Goal: Information Seeking & Learning: Learn about a topic

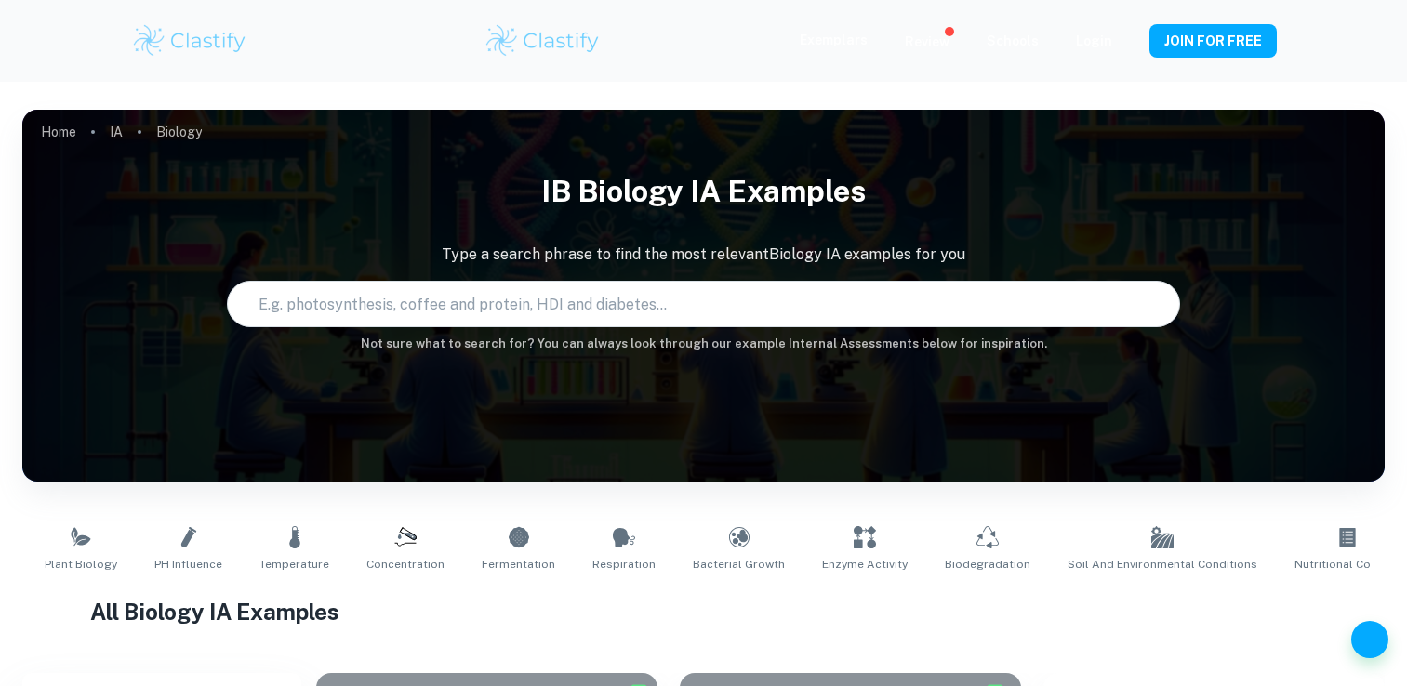
scroll to position [169, 0]
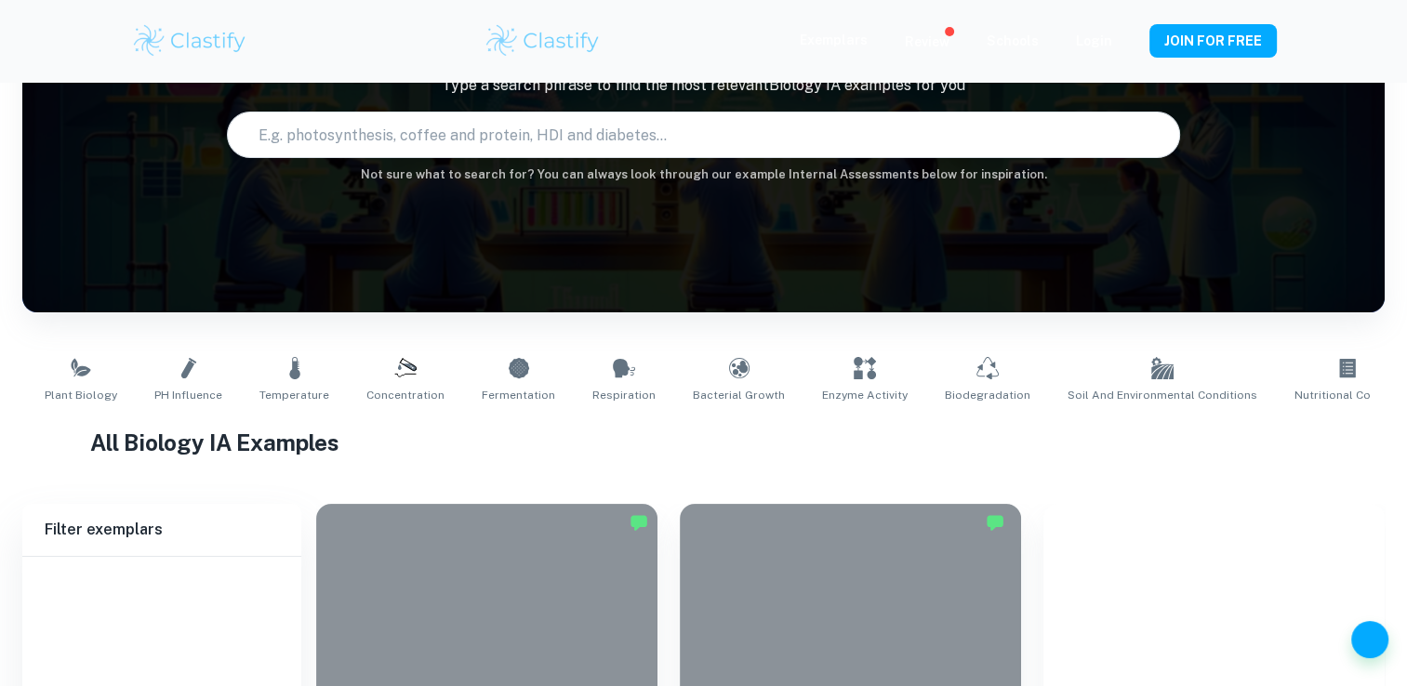
type input "Biology"
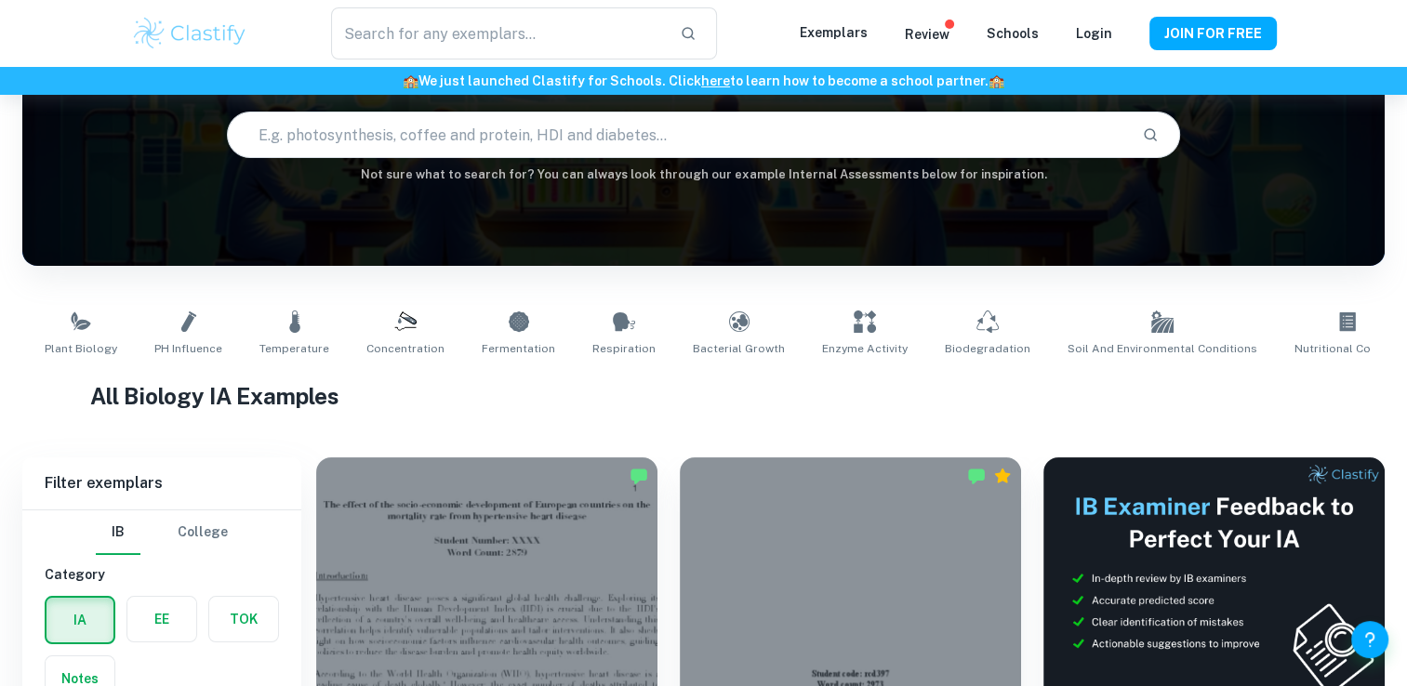
scroll to position [441, 0]
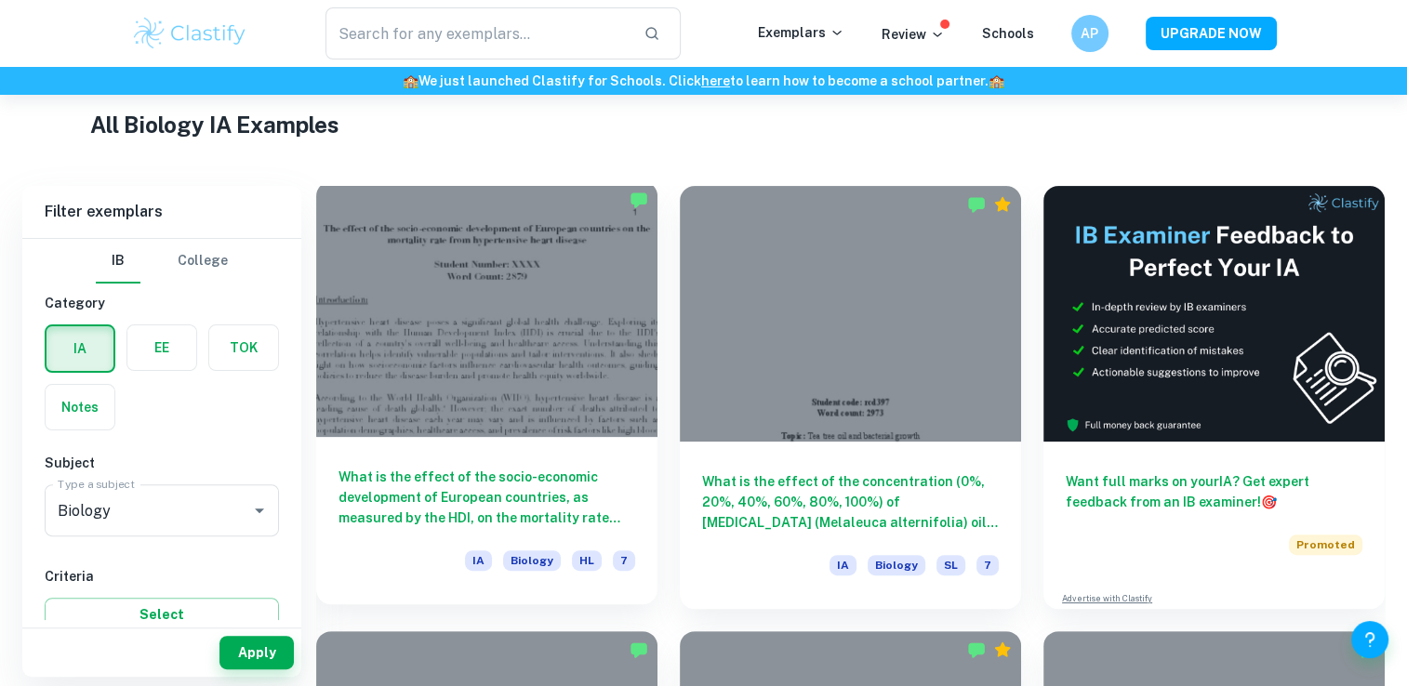
click at [553, 397] on div at bounding box center [486, 309] width 341 height 256
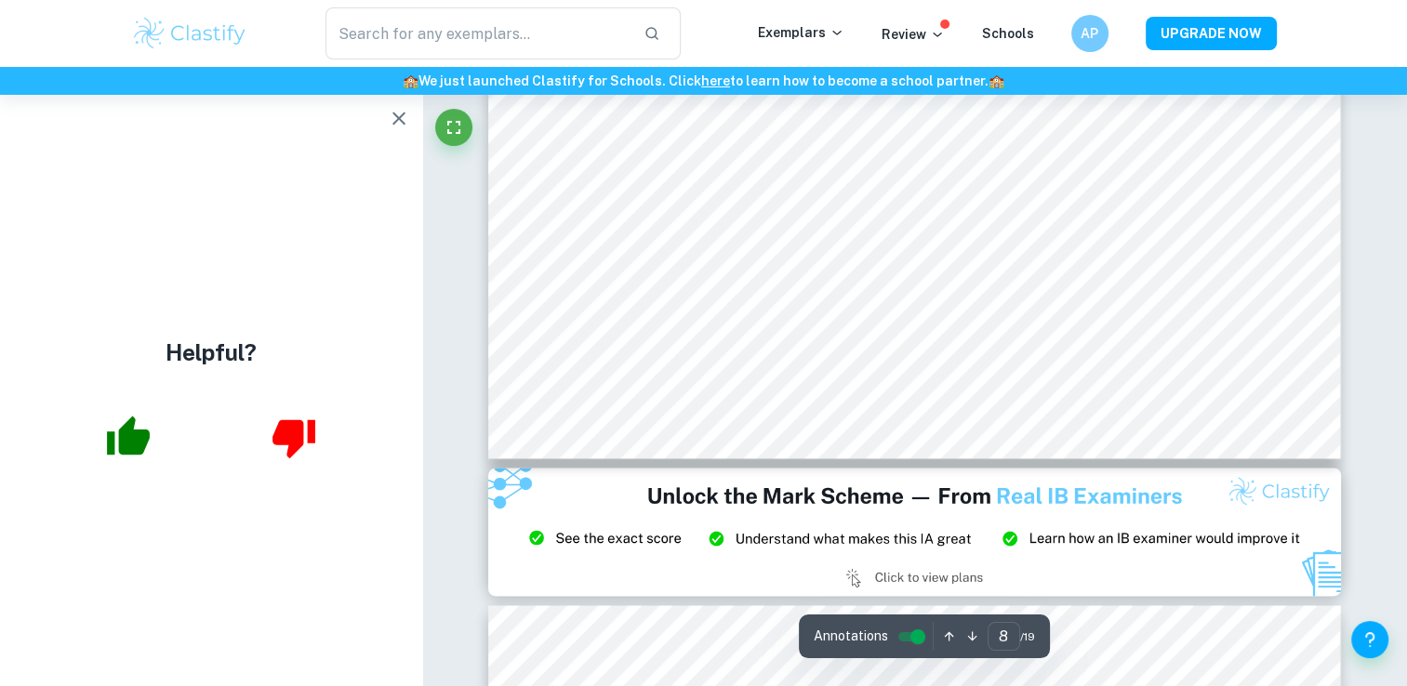
scroll to position [9636, 0]
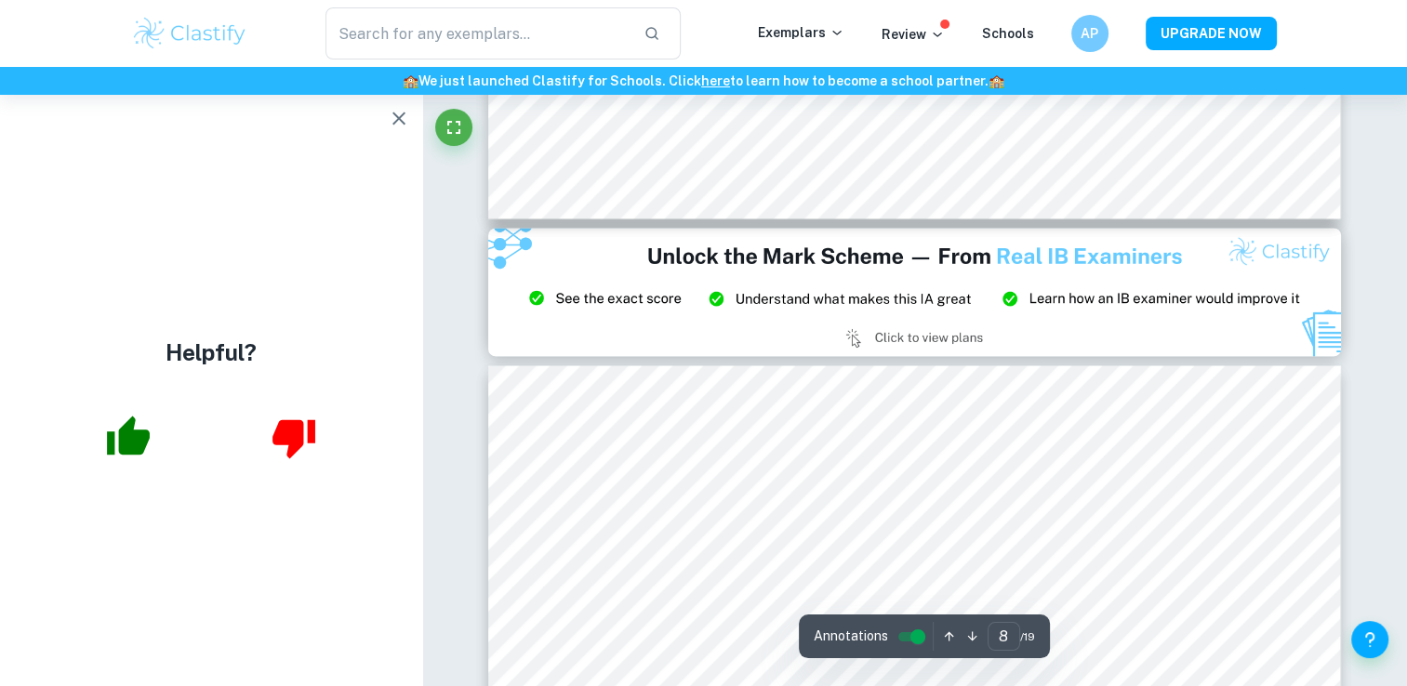
type input "9"
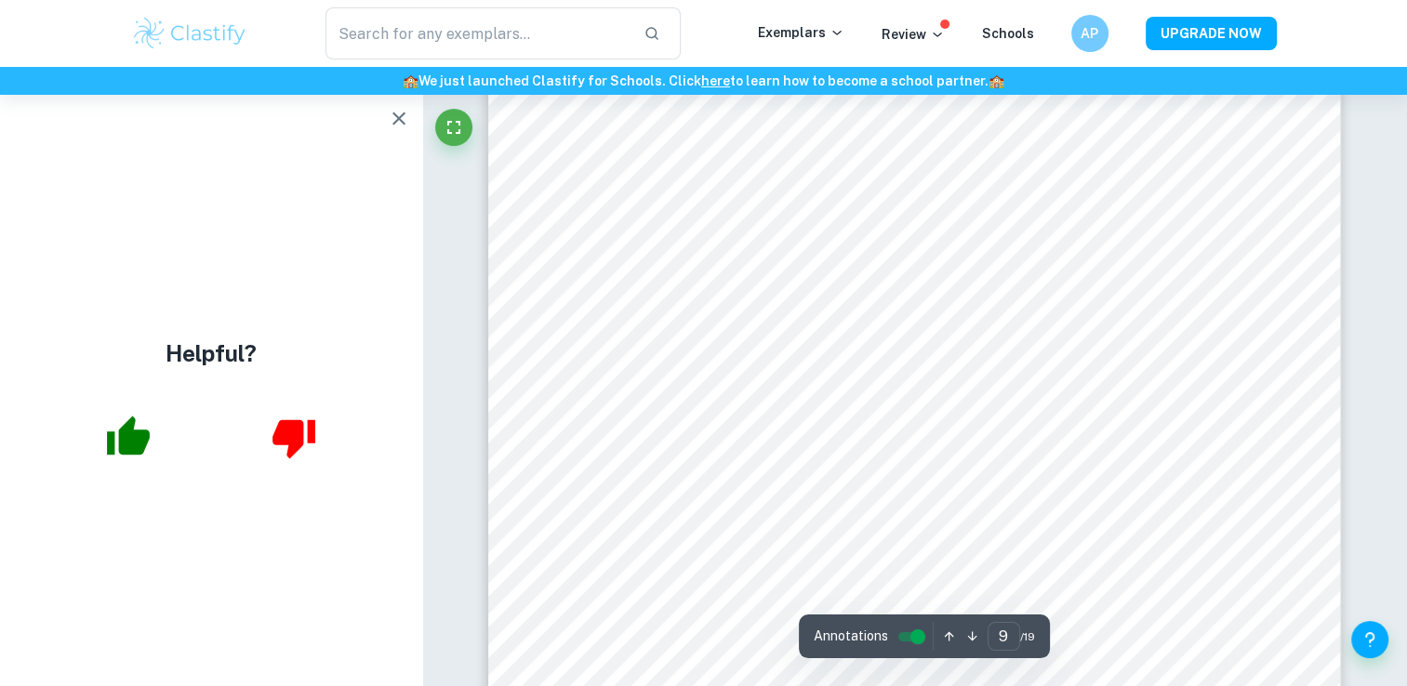
scroll to position [10280, 0]
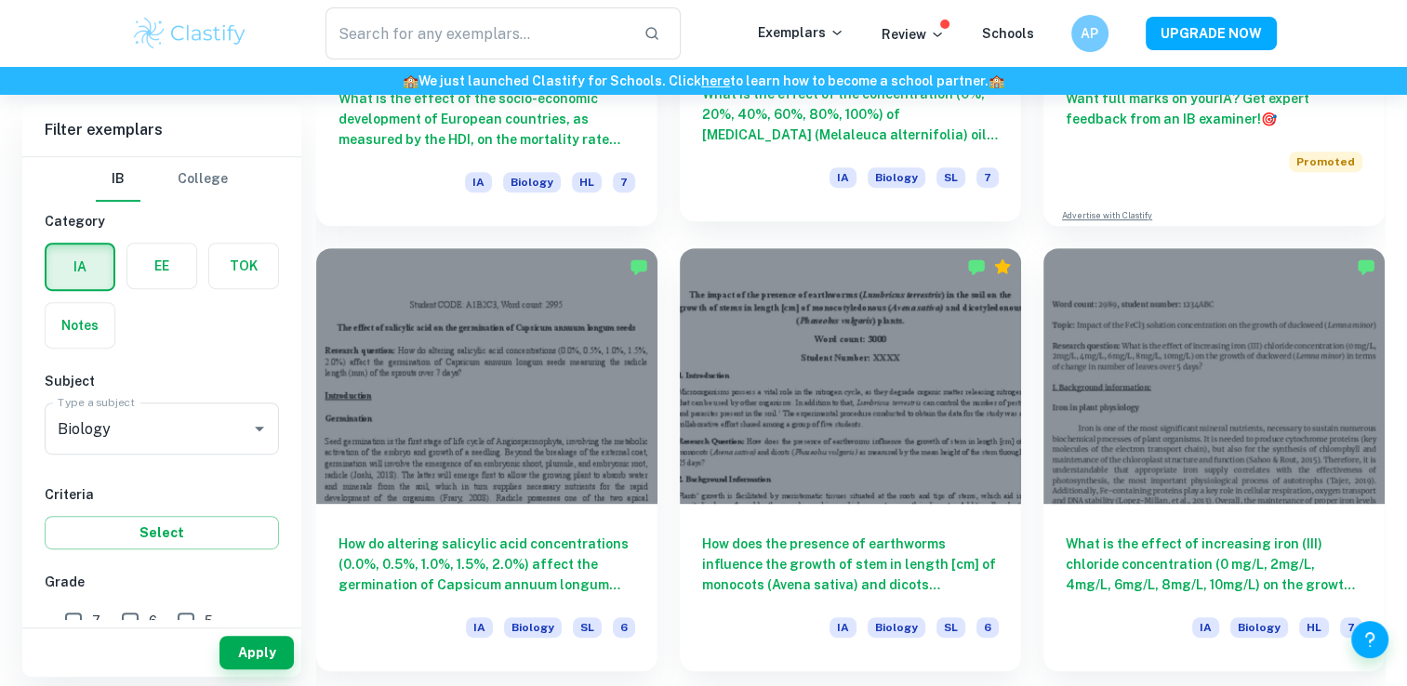
scroll to position [830, 0]
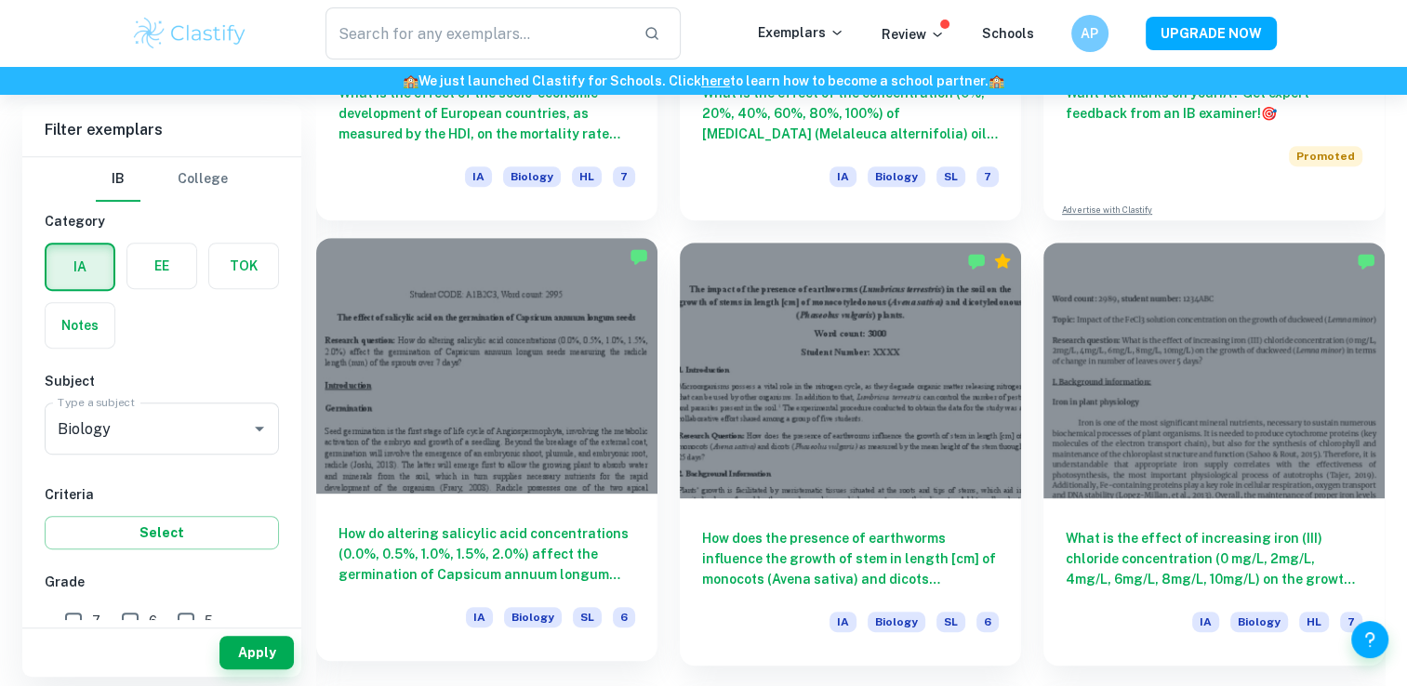
click at [470, 541] on h6 "How do altering salicylic acid concentrations (0.0%, 0.5%, 1.0%, 1.5%, 2.0%) af…" at bounding box center [487, 554] width 297 height 61
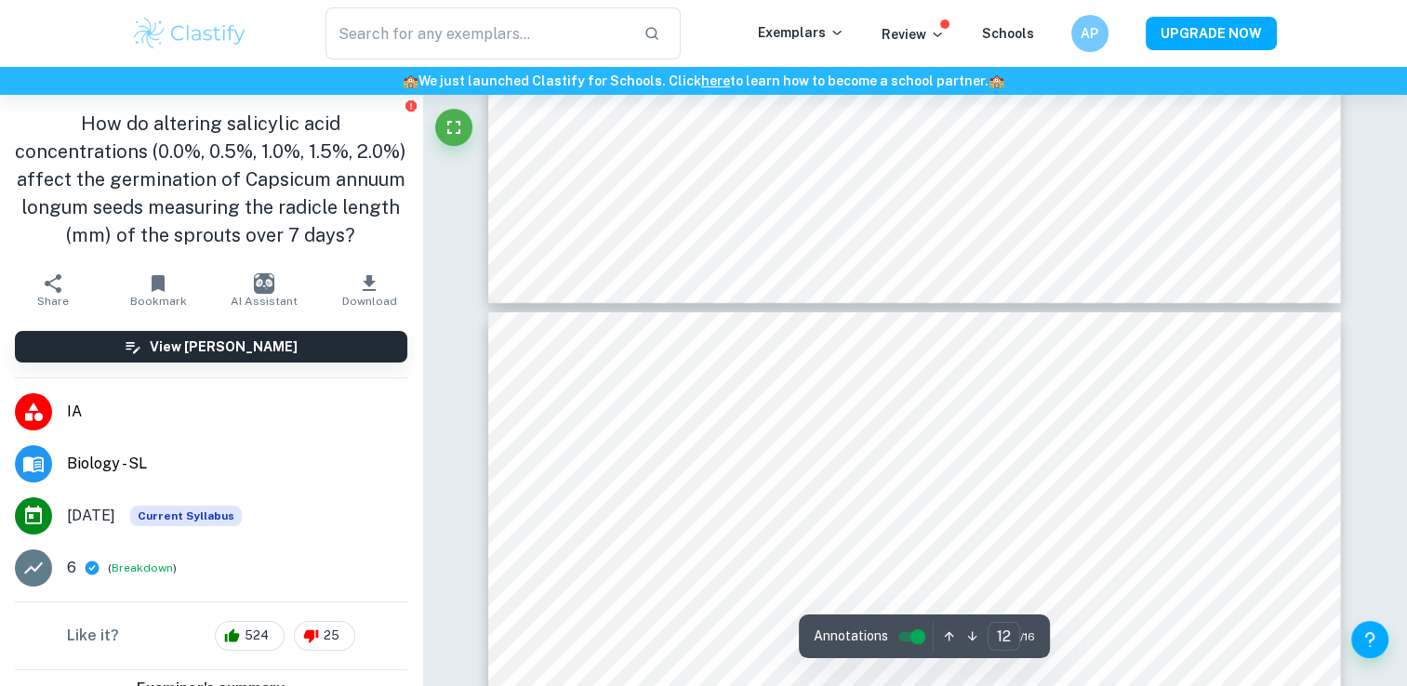
type input "11"
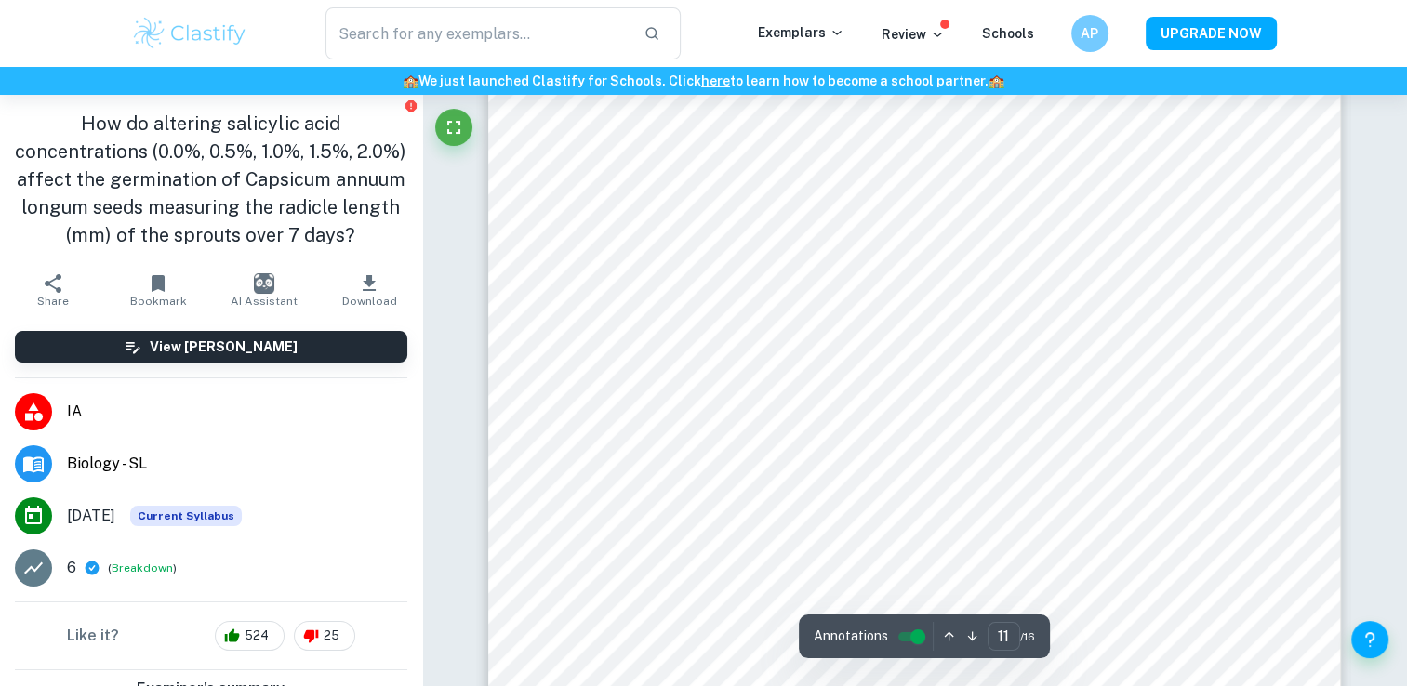
scroll to position [13039, 0]
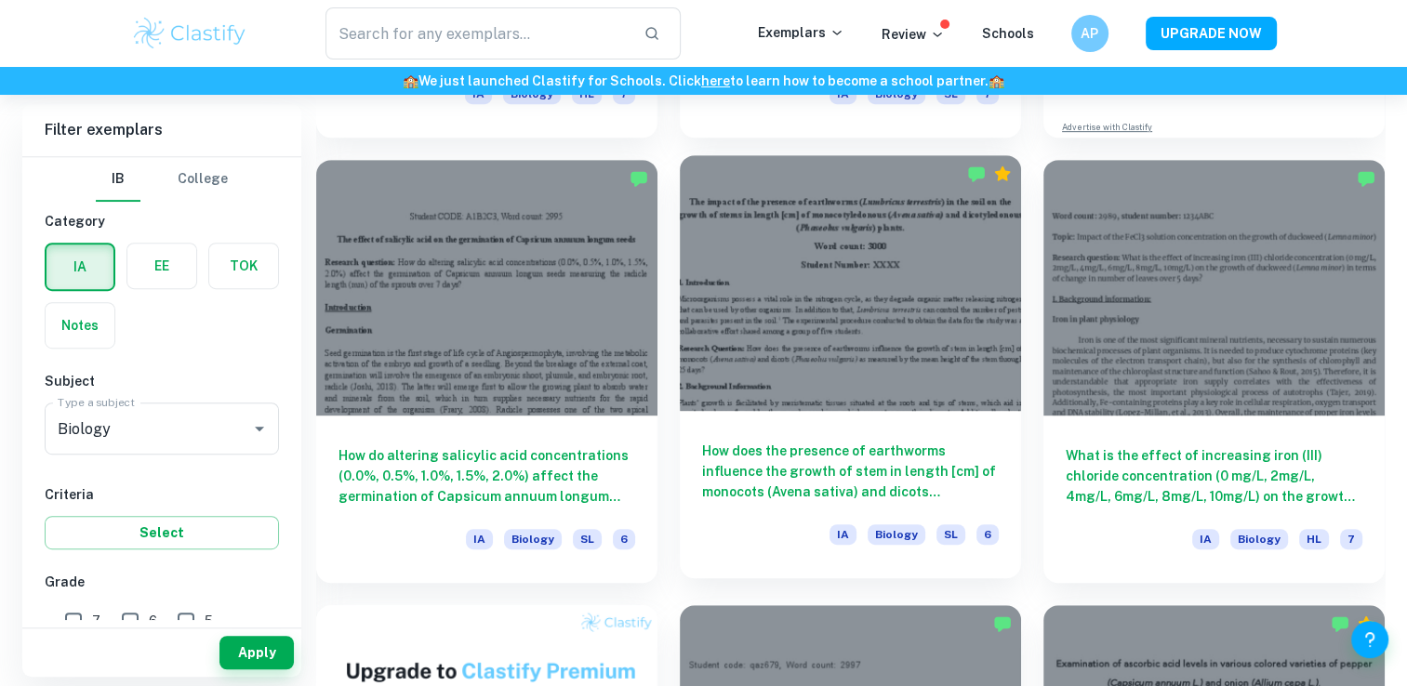
scroll to position [914, 0]
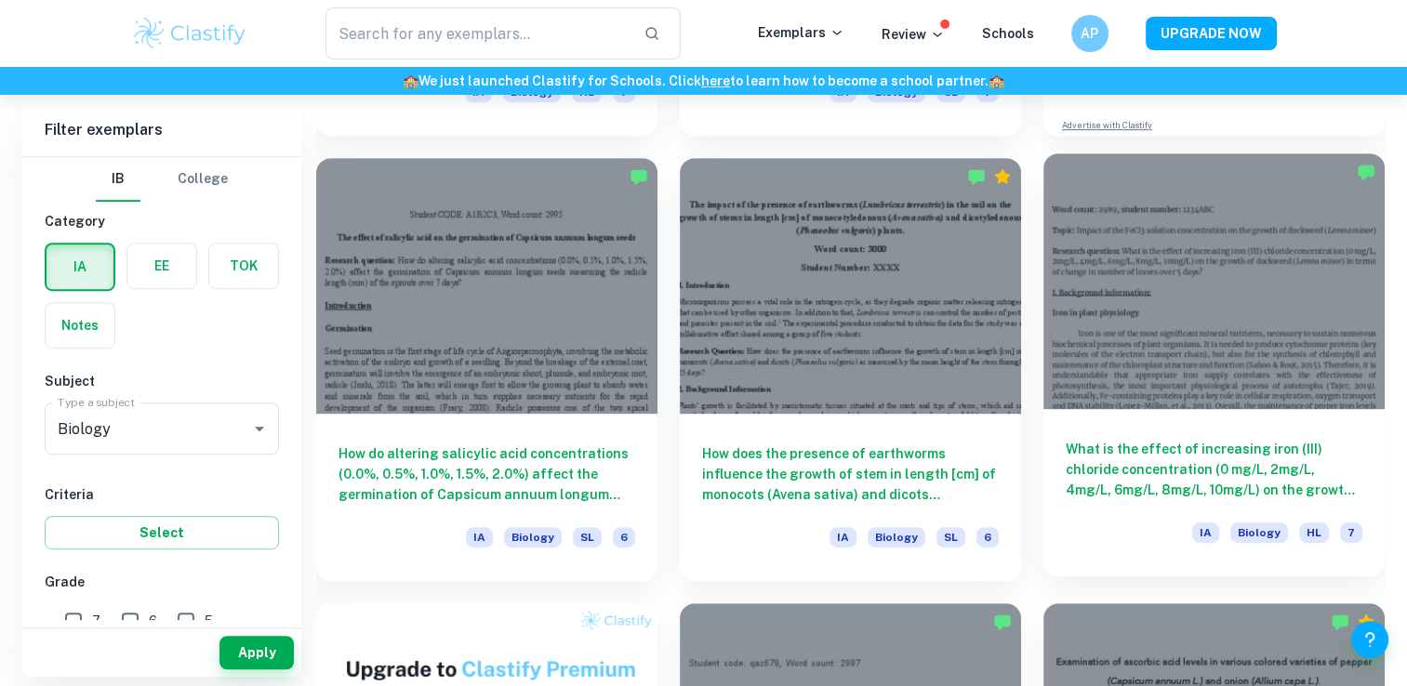
click at [1113, 456] on h6 "What is the effect of increasing iron (III) chloride concentration (0 mg/L, 2mg…" at bounding box center [1214, 469] width 297 height 61
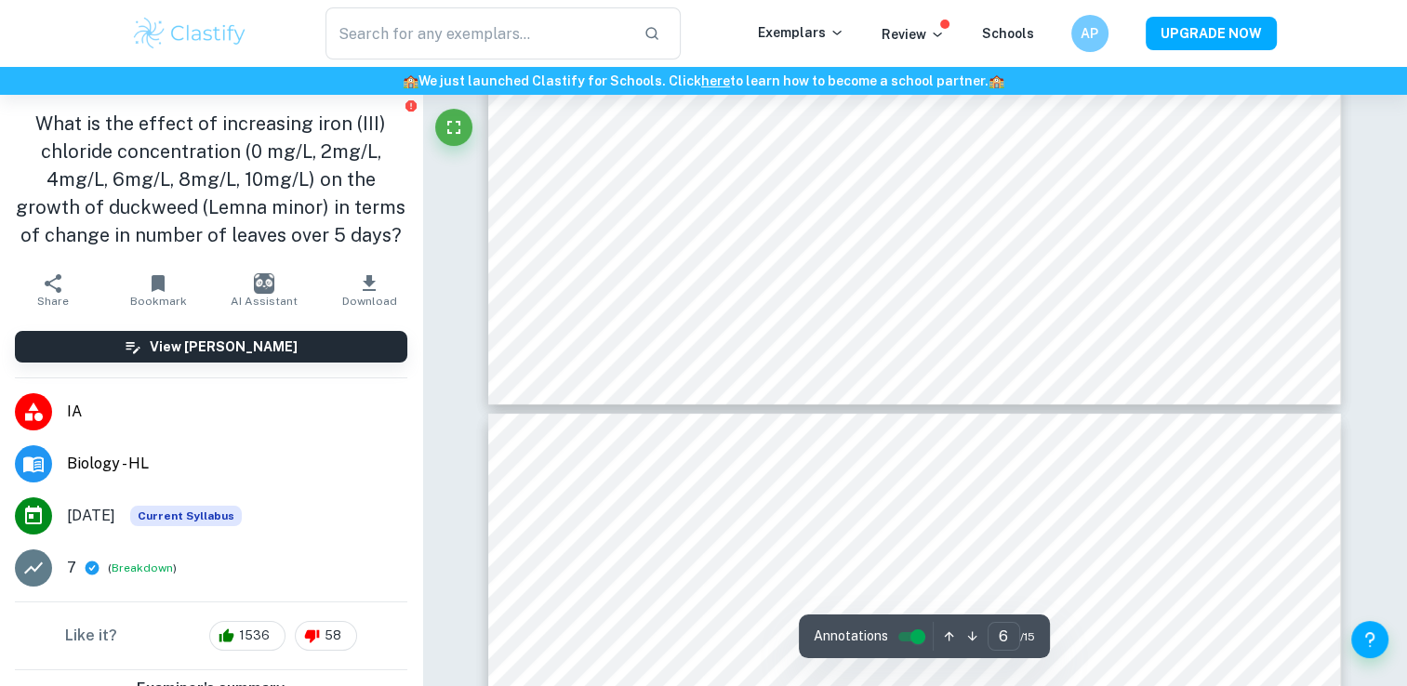
scroll to position [7280, 0]
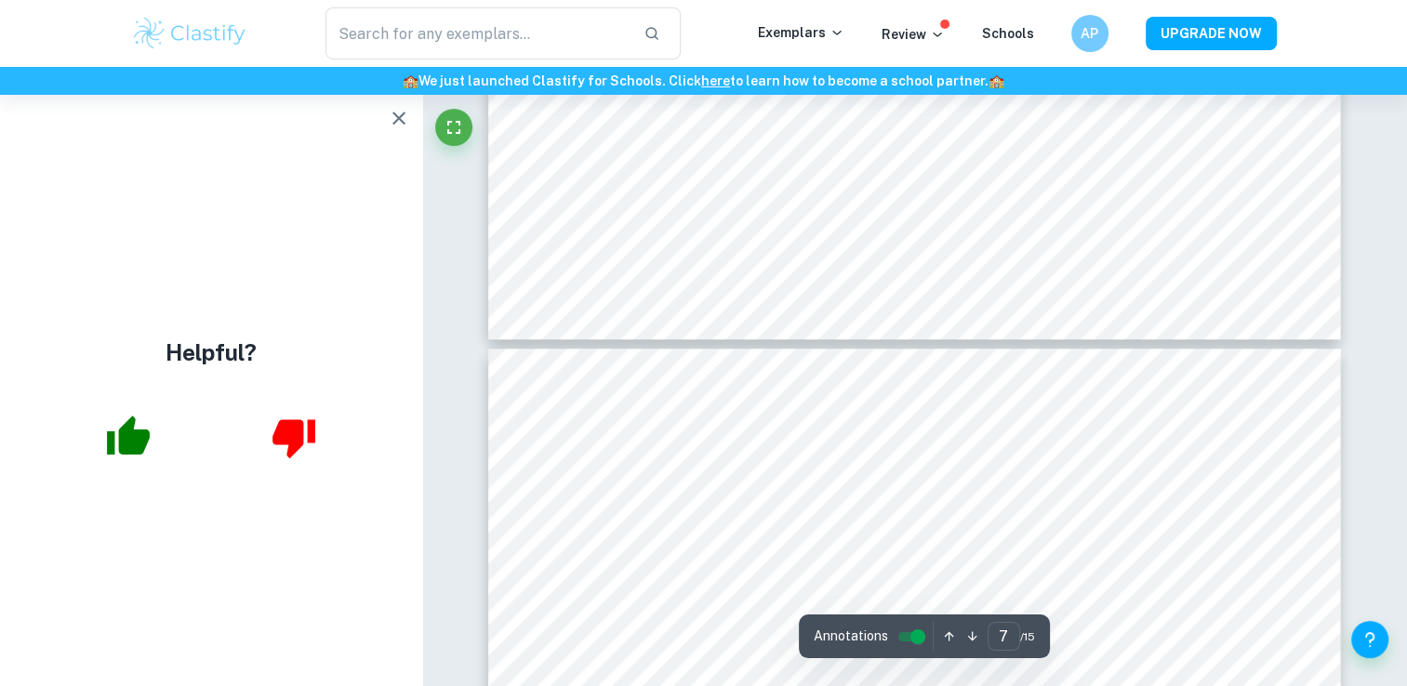
type input "8"
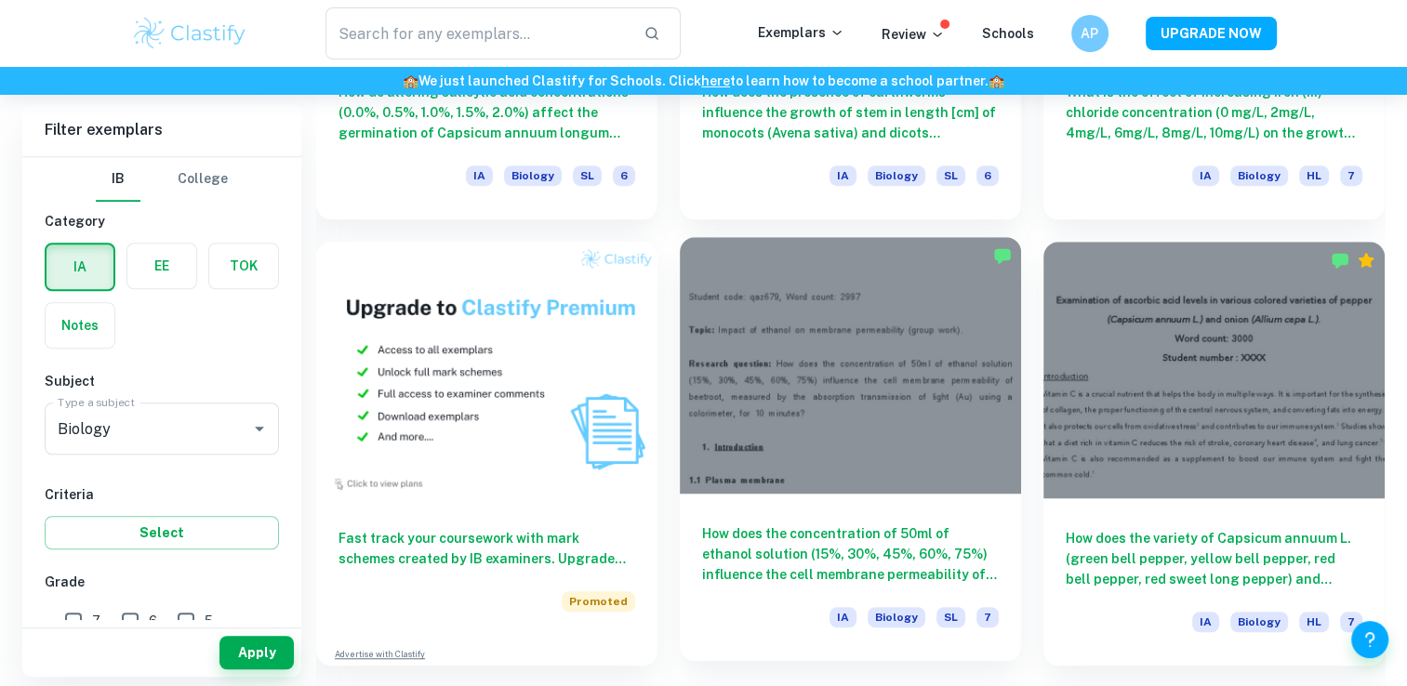
scroll to position [1276, 0]
click at [815, 581] on h6 "How does the concentration of 50ml of ethanol solution (15%, 30%, 45%, 60%, 75%…" at bounding box center [850, 554] width 297 height 61
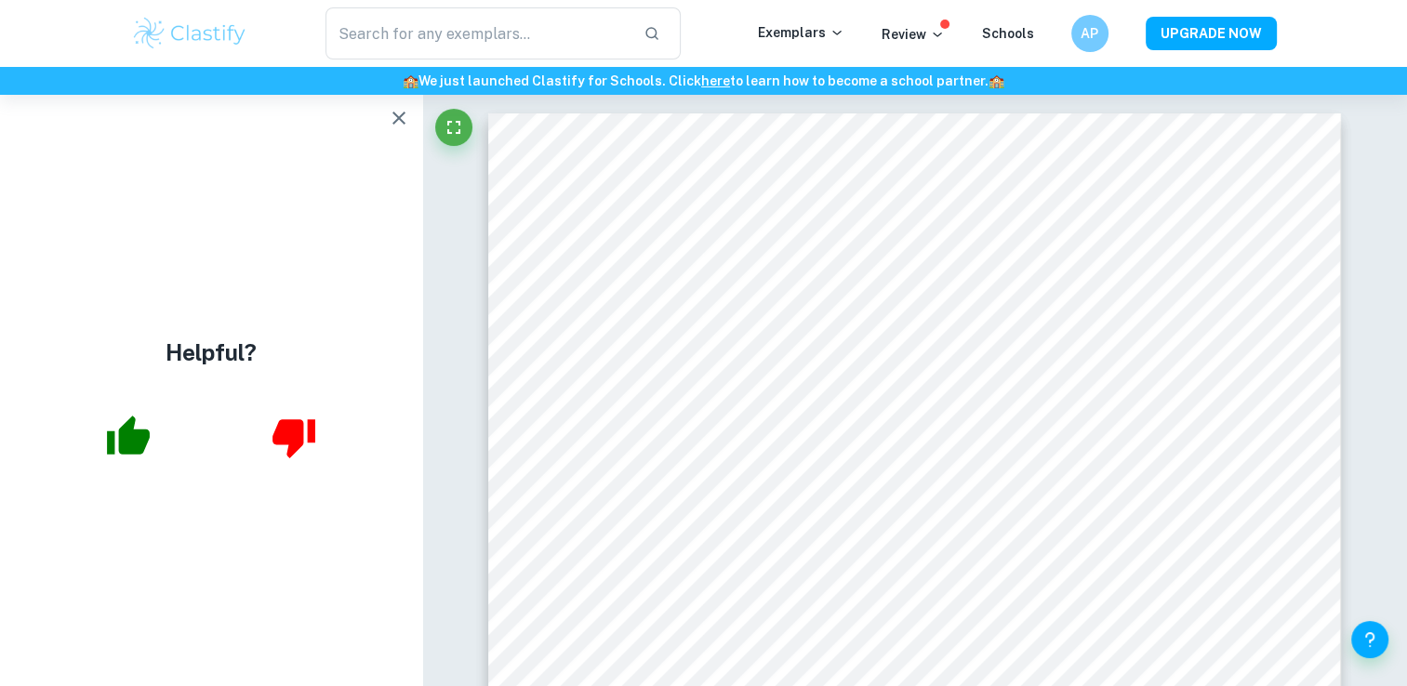
drag, startPoint x: 1398, startPoint y: 153, endPoint x: 1384, endPoint y: 154, distance: 14.1
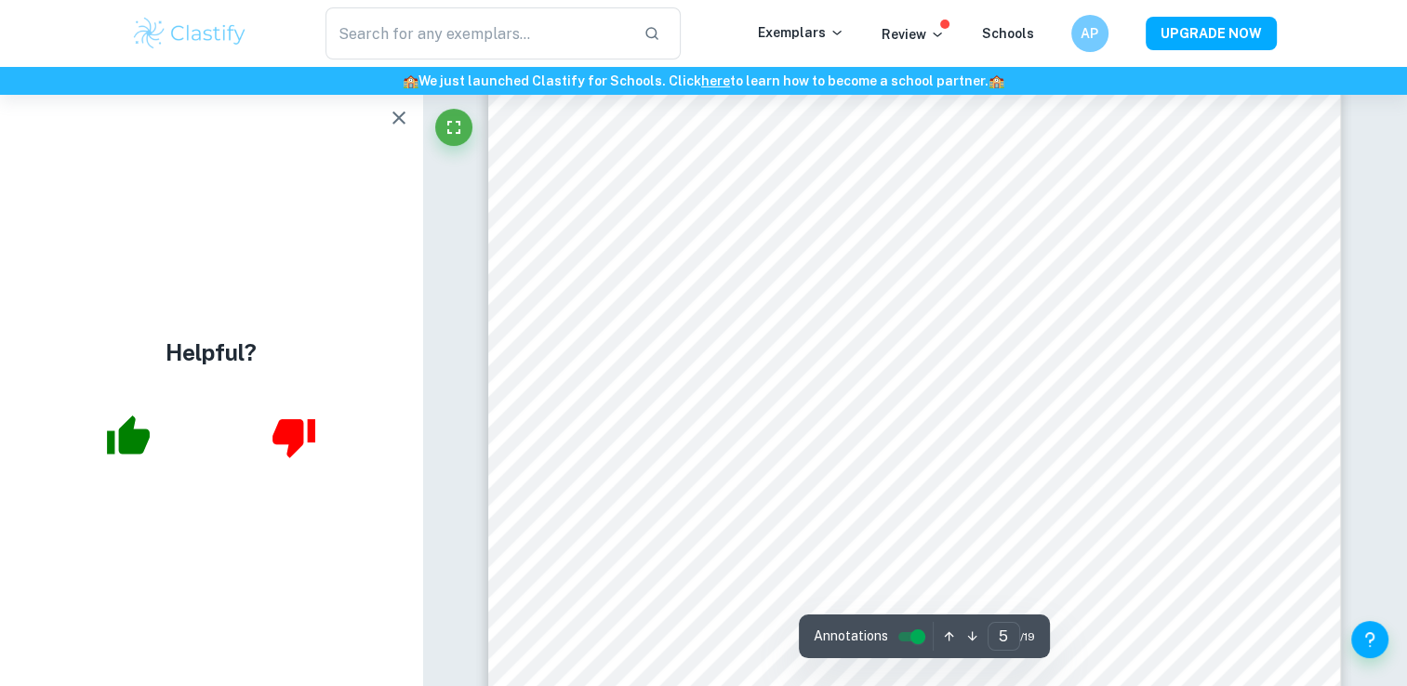
scroll to position [5215, 0]
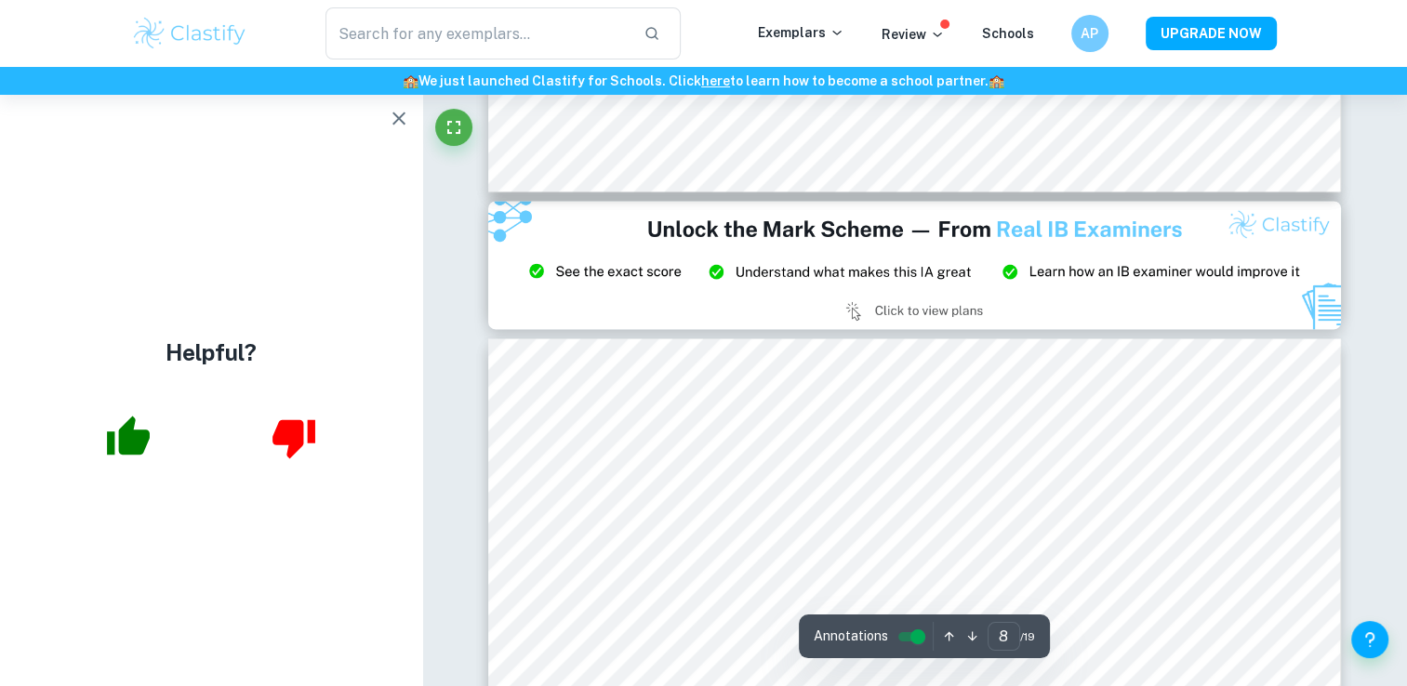
type input "9"
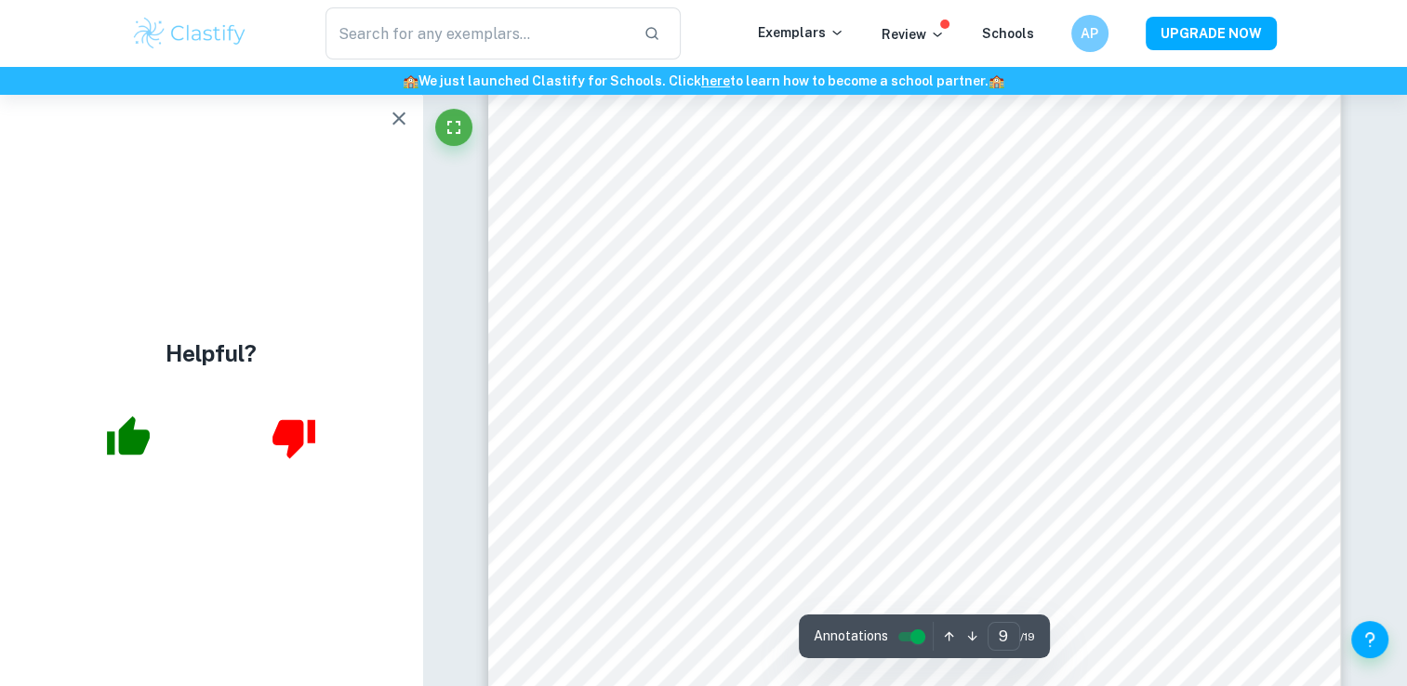
scroll to position [10529, 0]
